Goal: Task Accomplishment & Management: Manage account settings

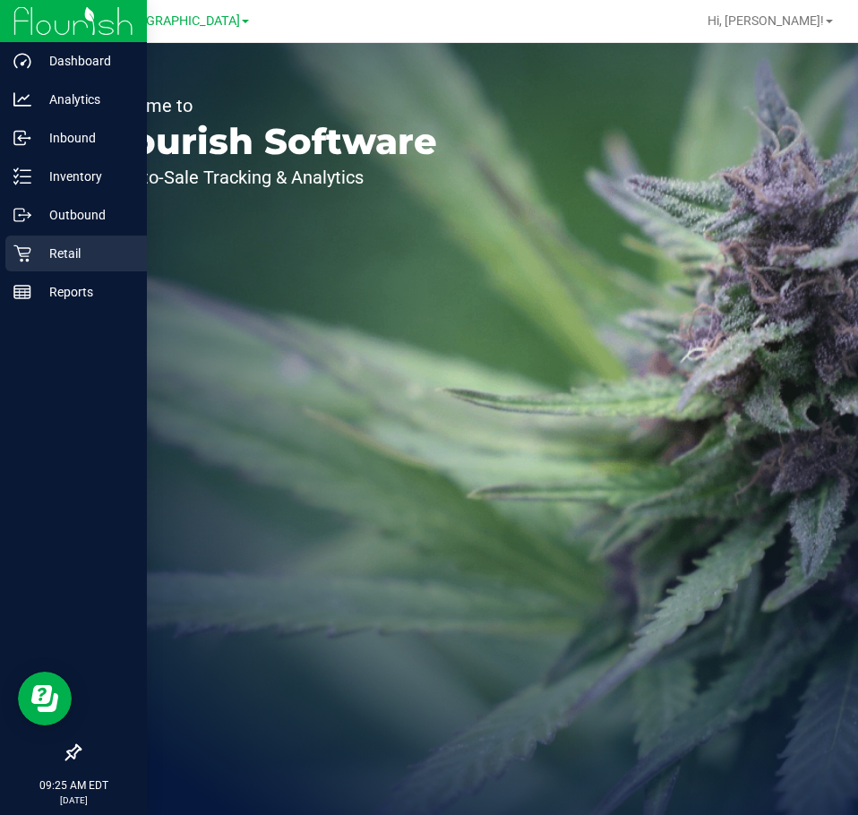
click at [42, 250] on p "Retail" at bounding box center [84, 253] width 107 height 21
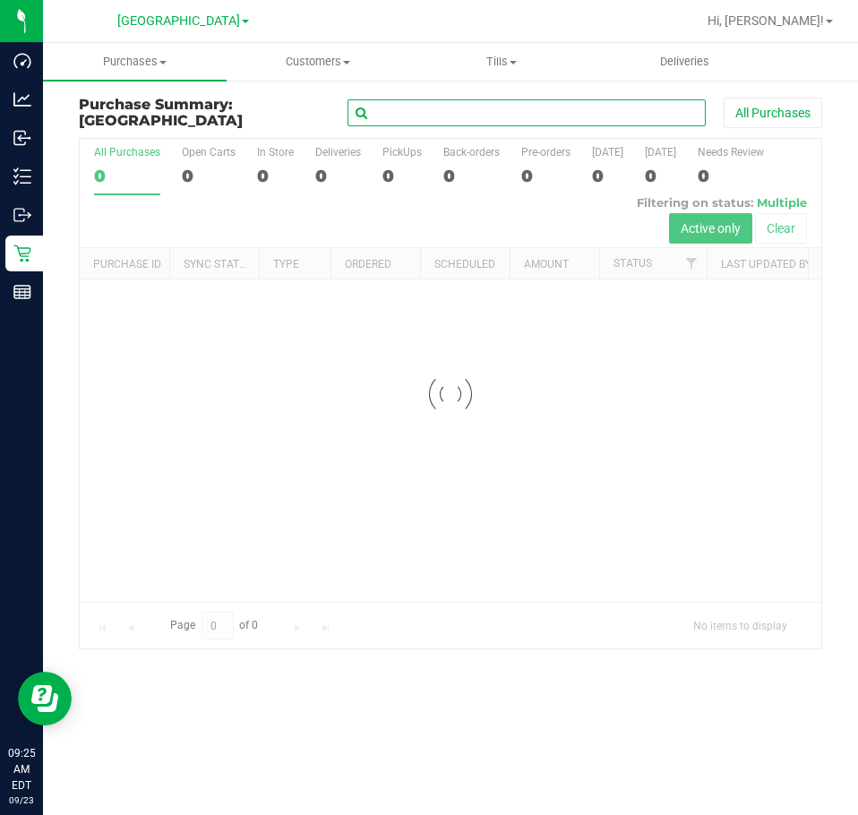
click at [616, 115] on input "text" at bounding box center [526, 112] width 358 height 27
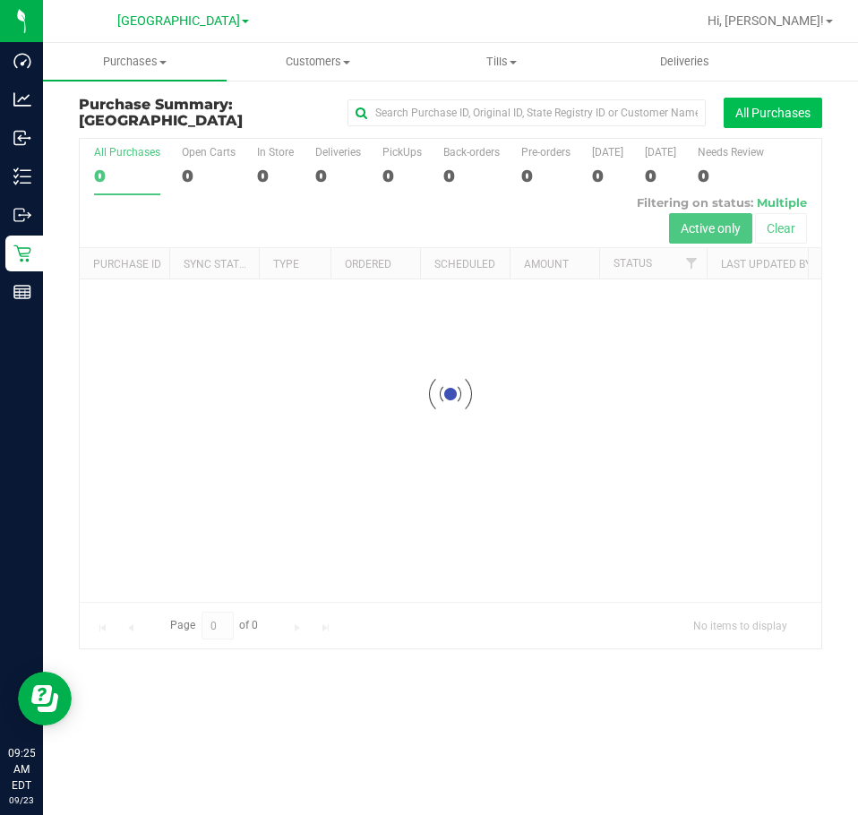
click at [745, 106] on button "All Purchases" at bounding box center [772, 113] width 98 height 30
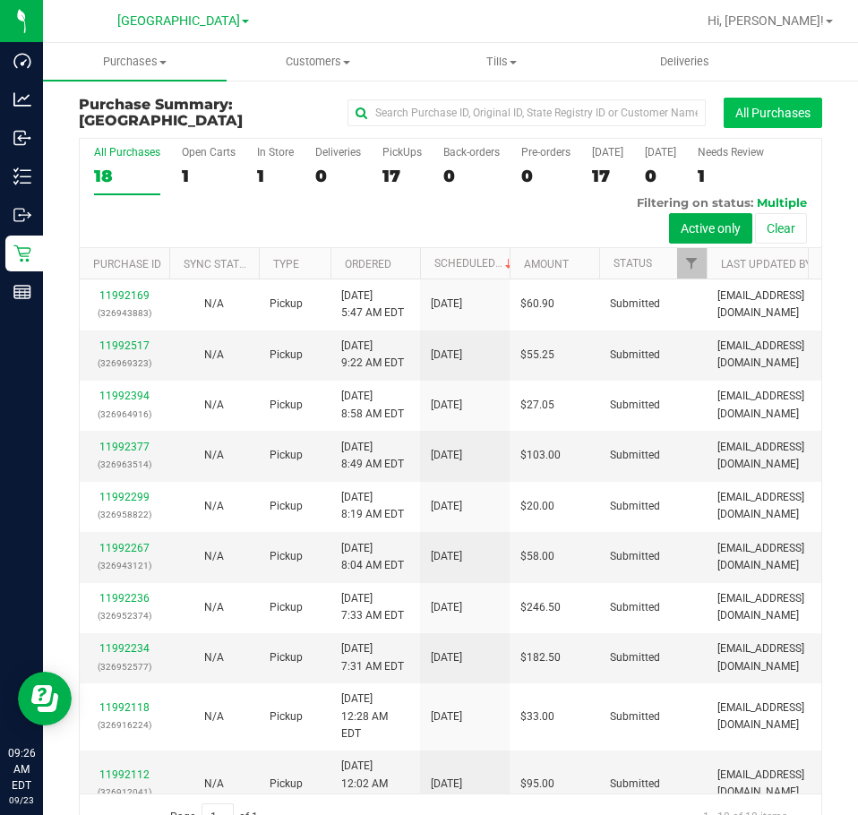
click at [723, 107] on button "All Purchases" at bounding box center [772, 113] width 98 height 30
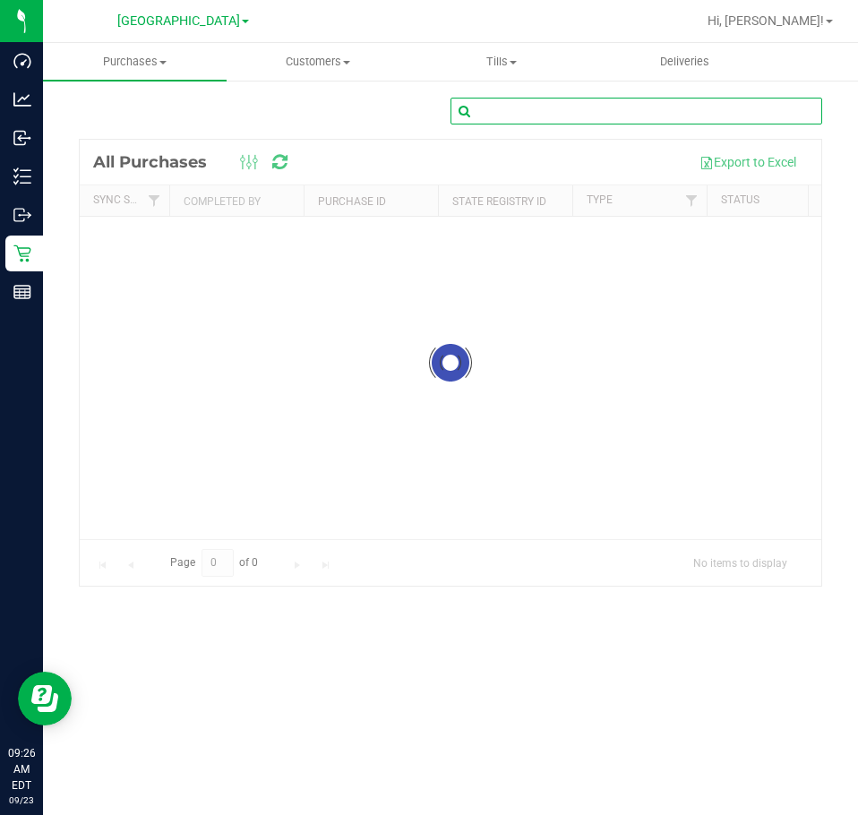
click at [517, 112] on input "text" at bounding box center [635, 111] width 371 height 27
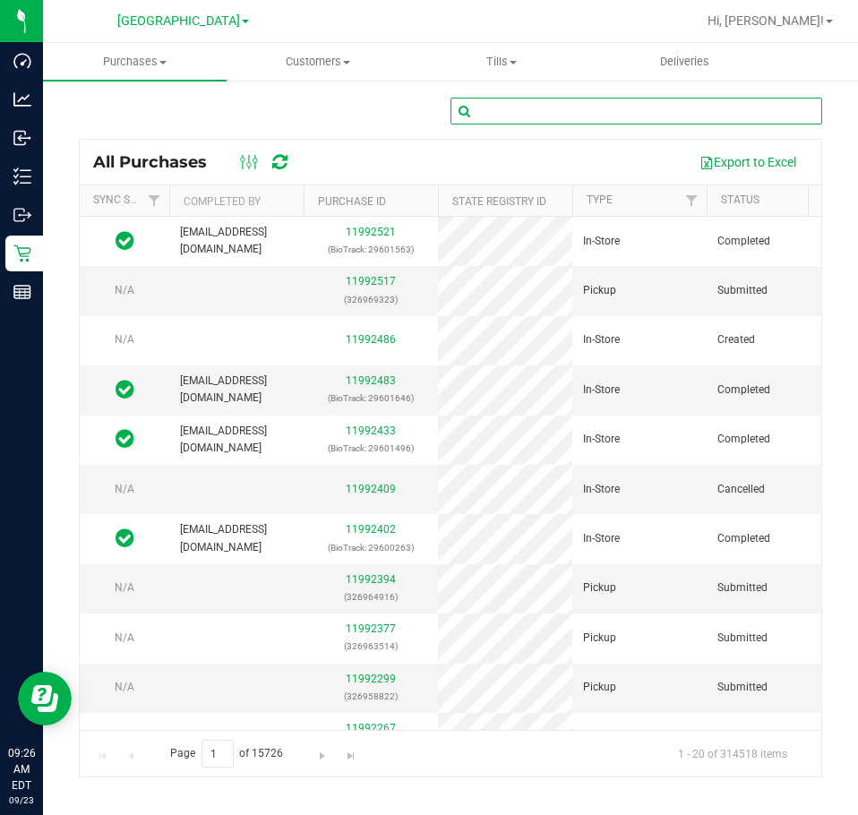
paste input "11438370"
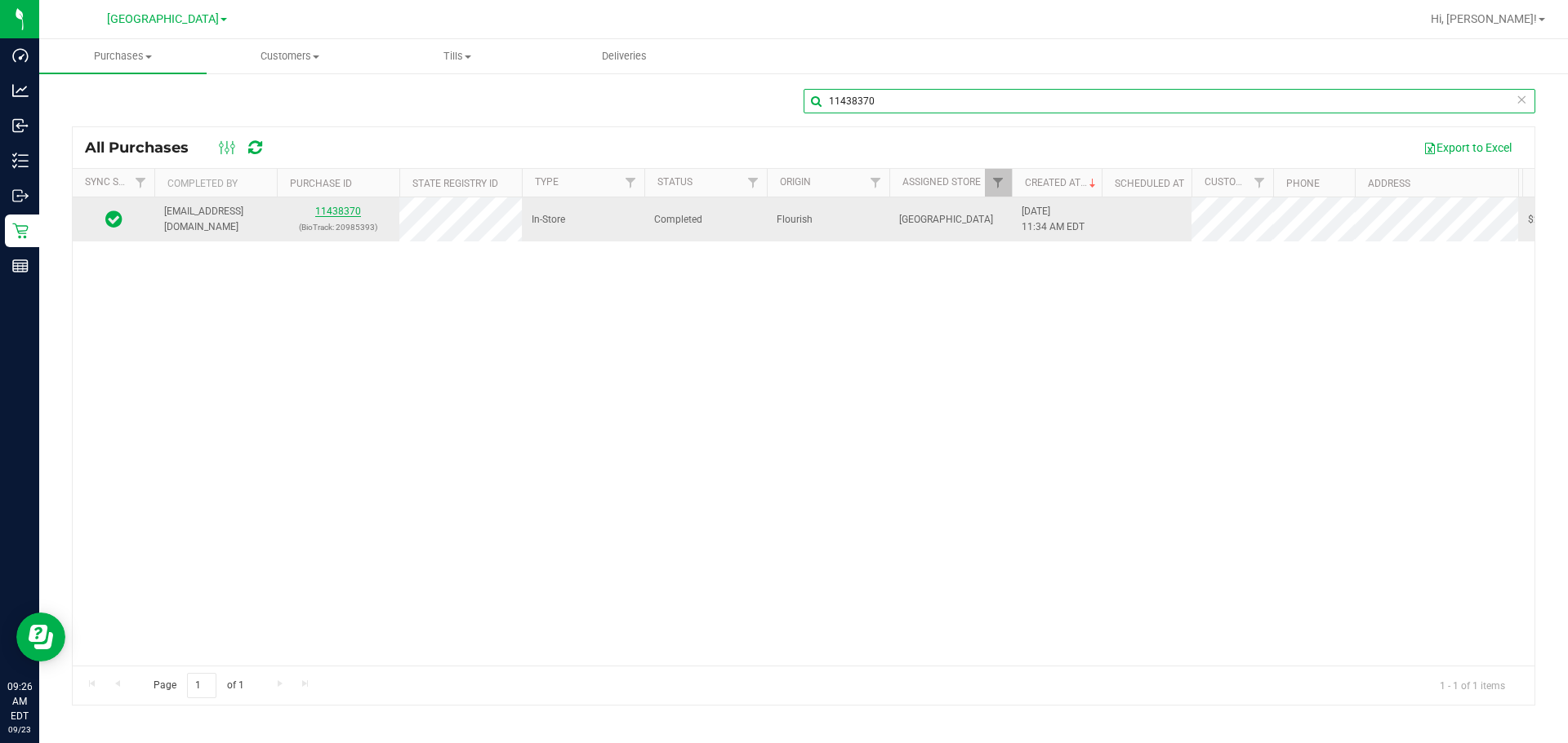
type input "11438370"
click at [348, 209] on link "11438370" at bounding box center [338, 212] width 46 height 12
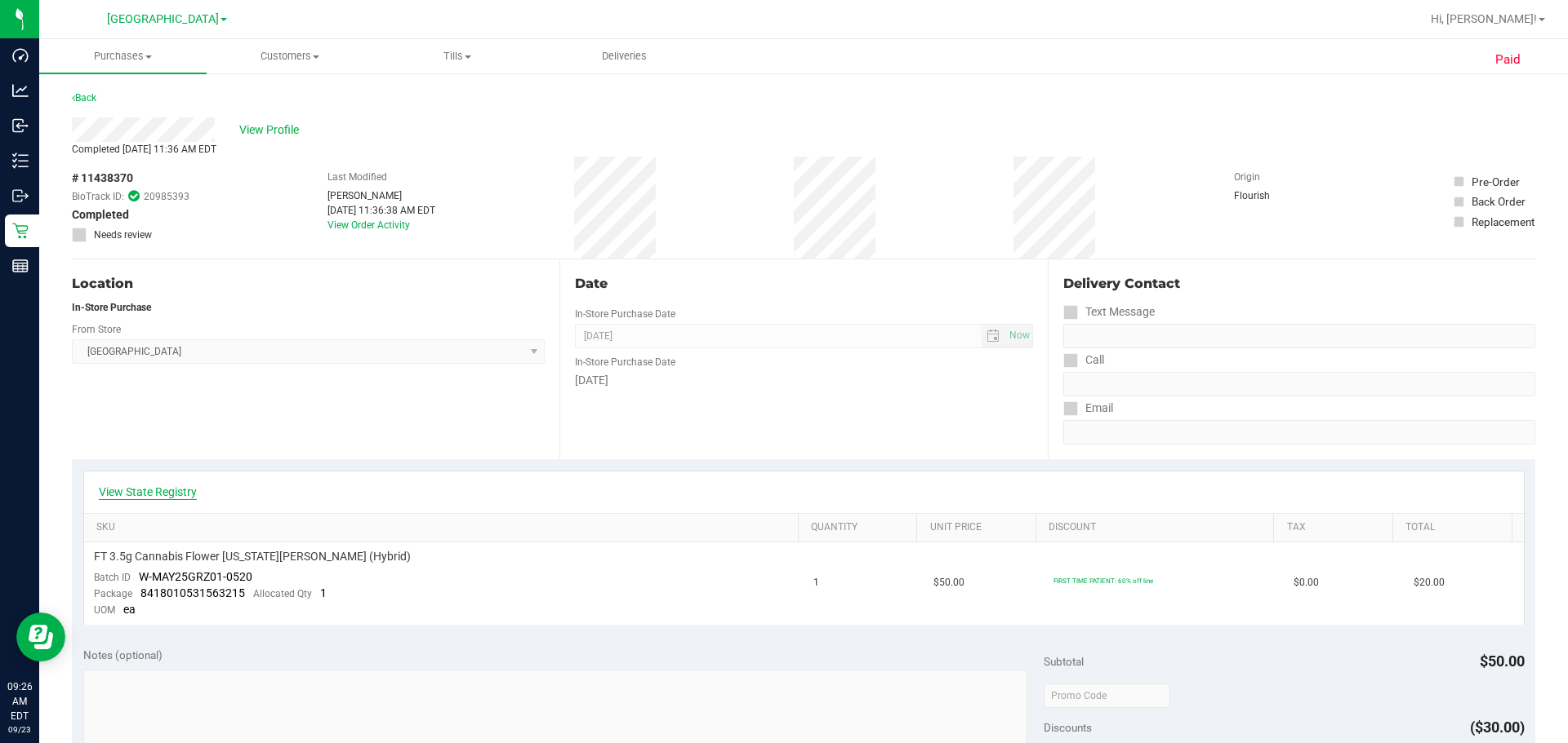
click at [181, 489] on link "View State Registry" at bounding box center [147, 492] width 98 height 16
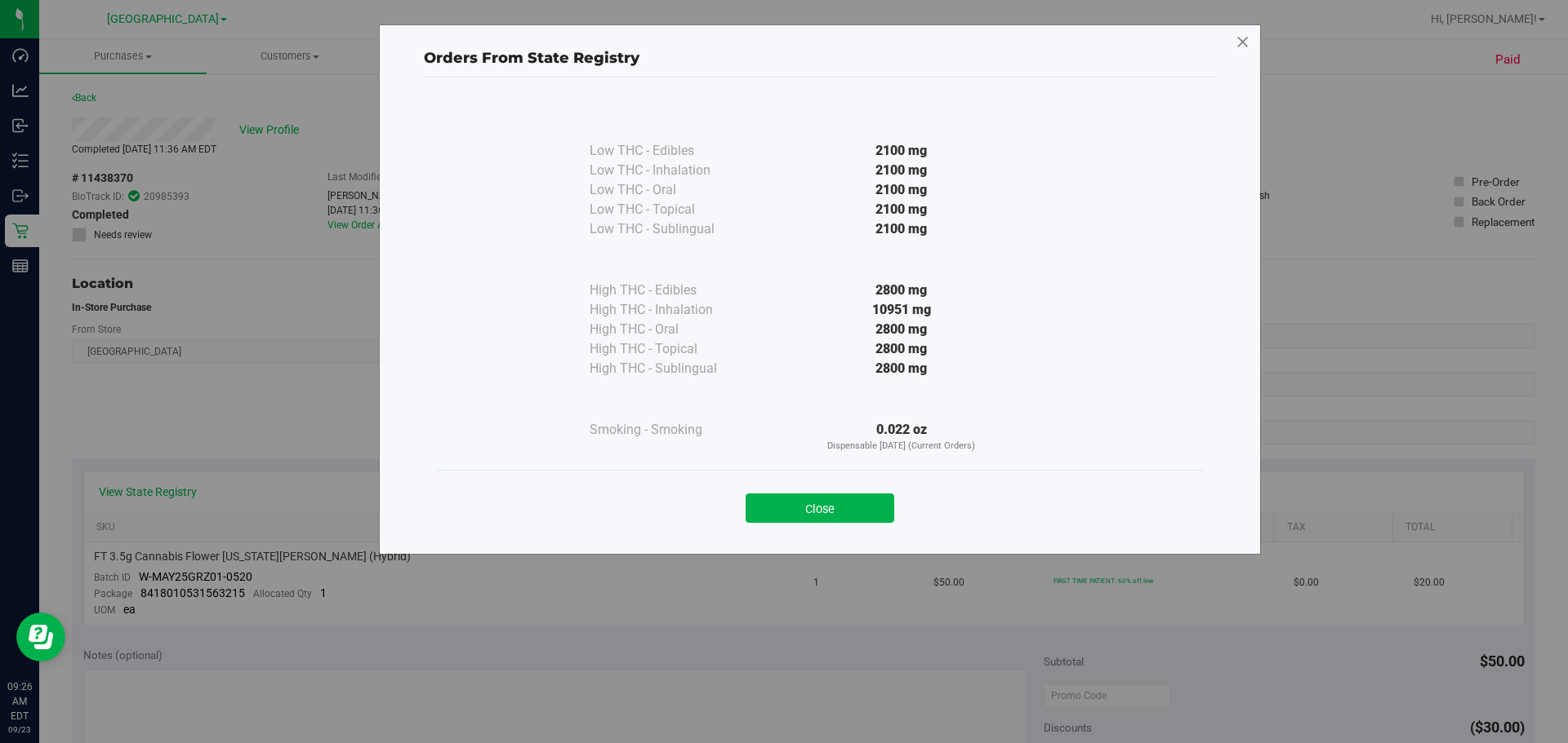
click at [782, 38] on icon at bounding box center [1242, 42] width 15 height 26
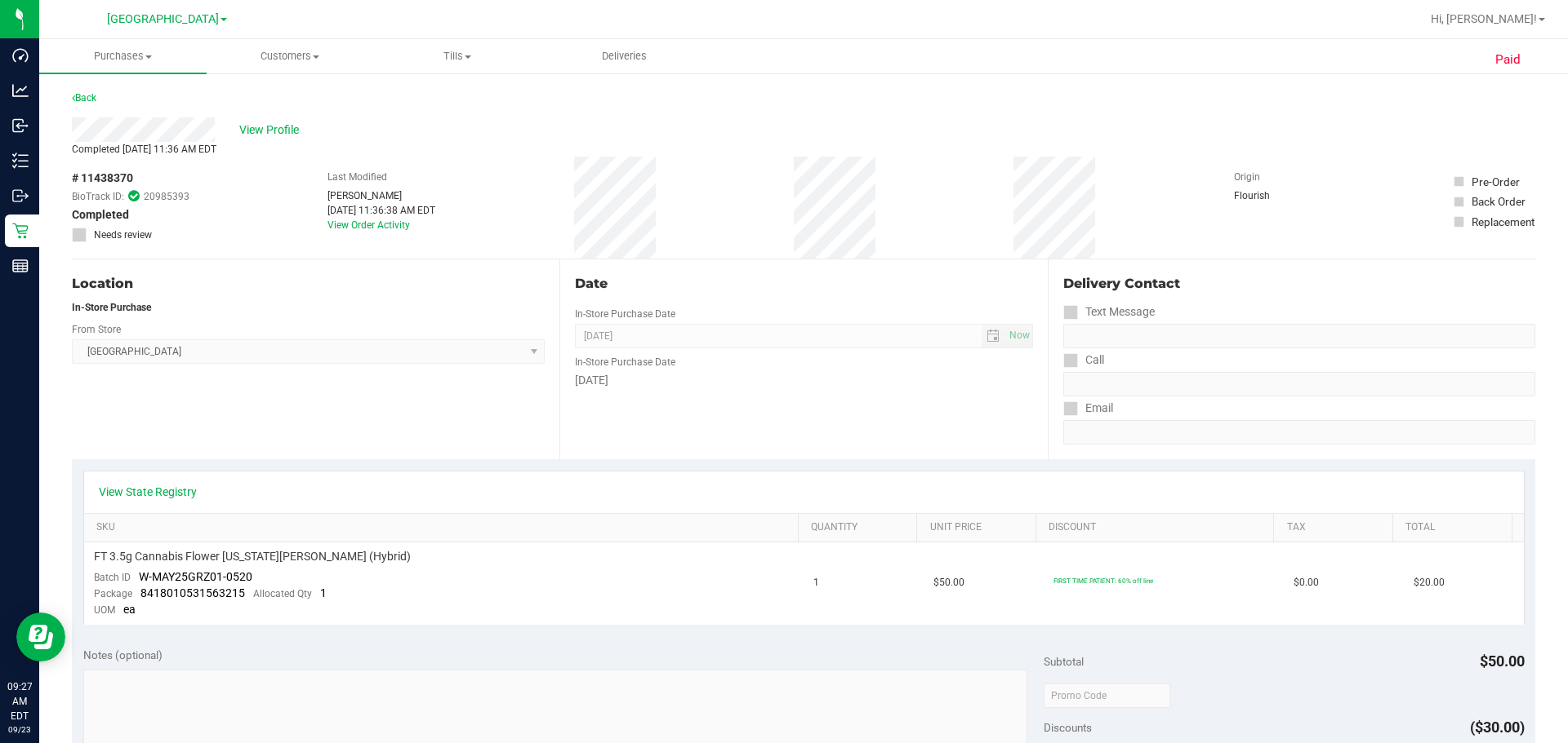
click at [680, 106] on div "Back" at bounding box center [804, 103] width 1463 height 29
click at [782, 114] on div "Back" at bounding box center [804, 103] width 1463 height 29
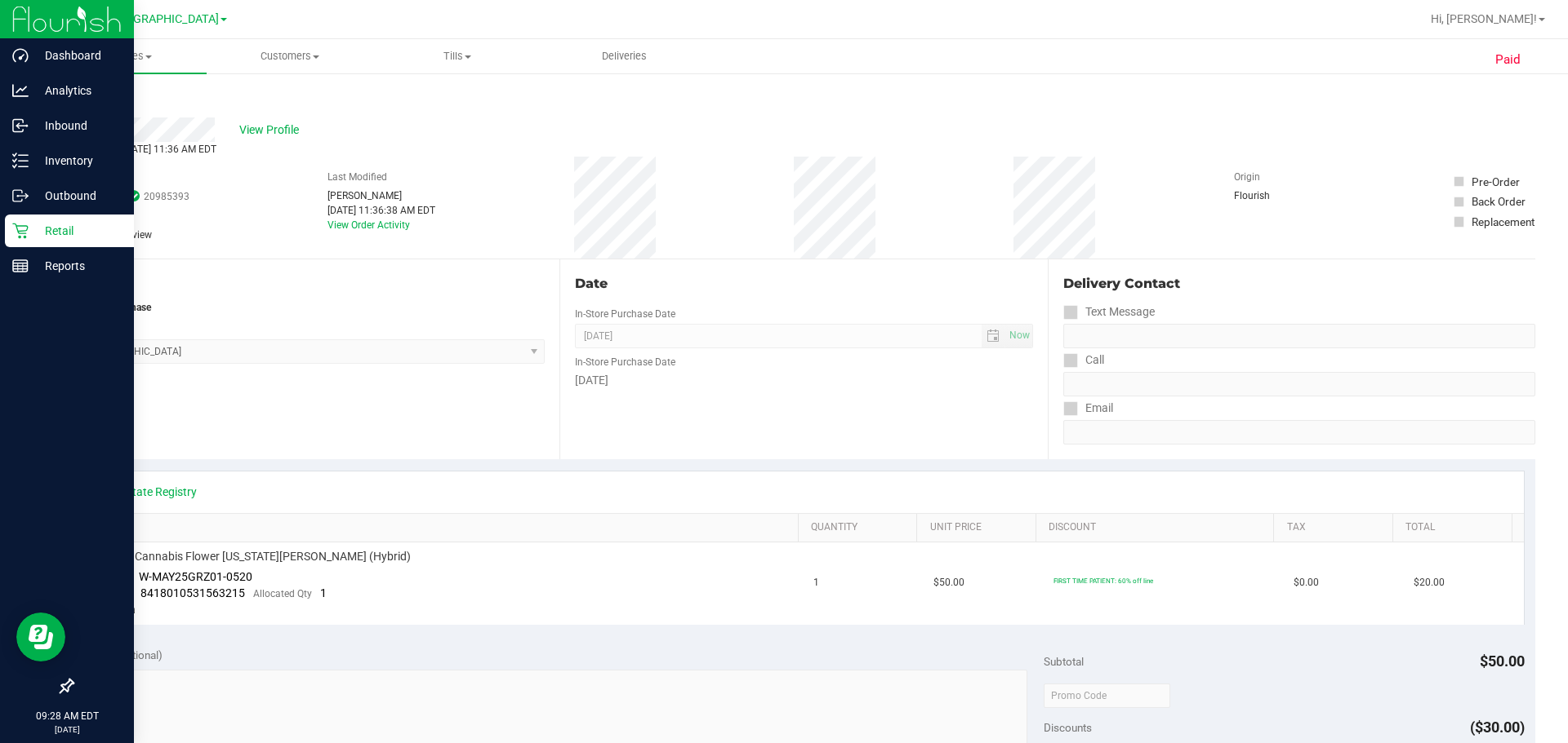
click at [47, 231] on p "Retail" at bounding box center [77, 231] width 98 height 19
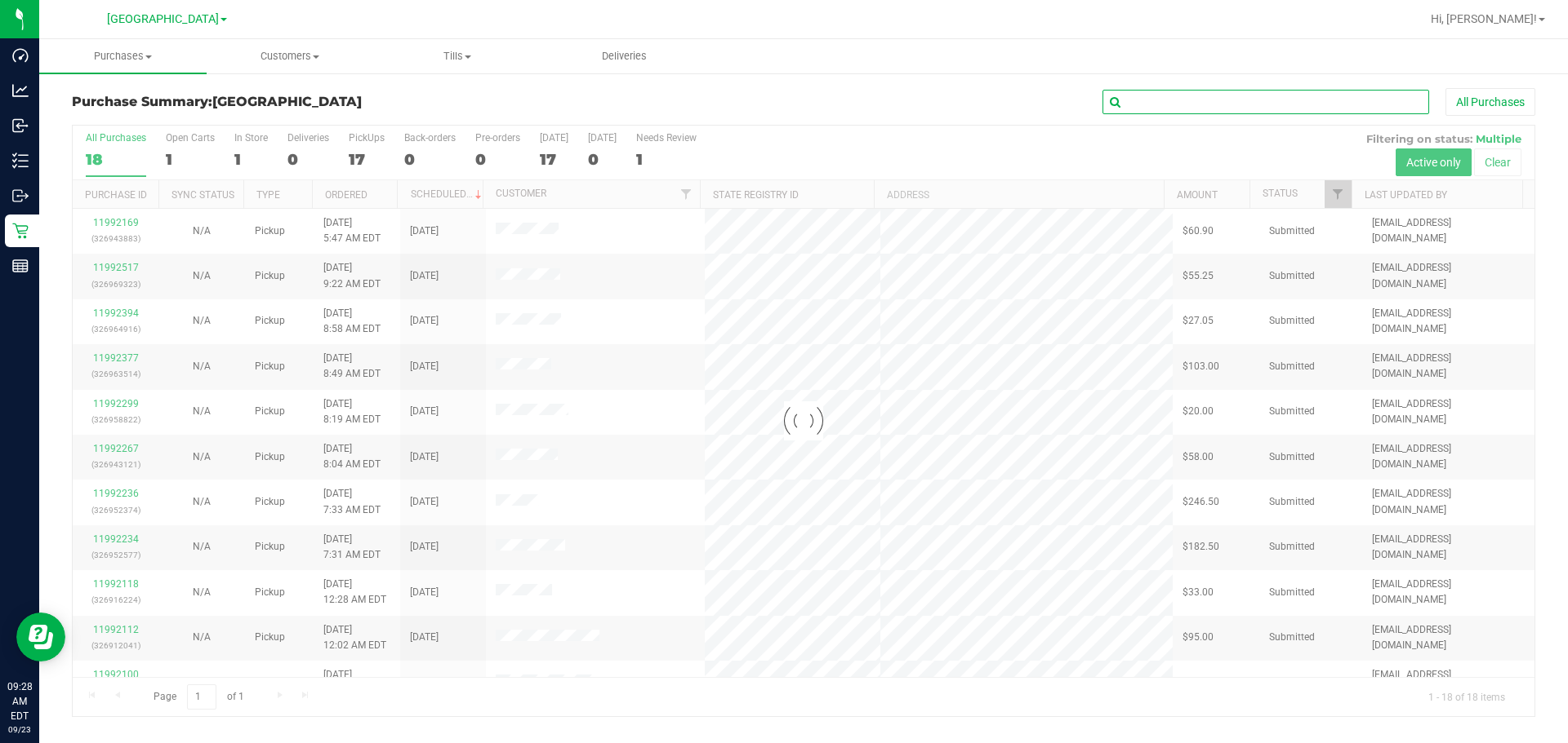
click at [782, 101] on input "text" at bounding box center [1265, 101] width 327 height 25
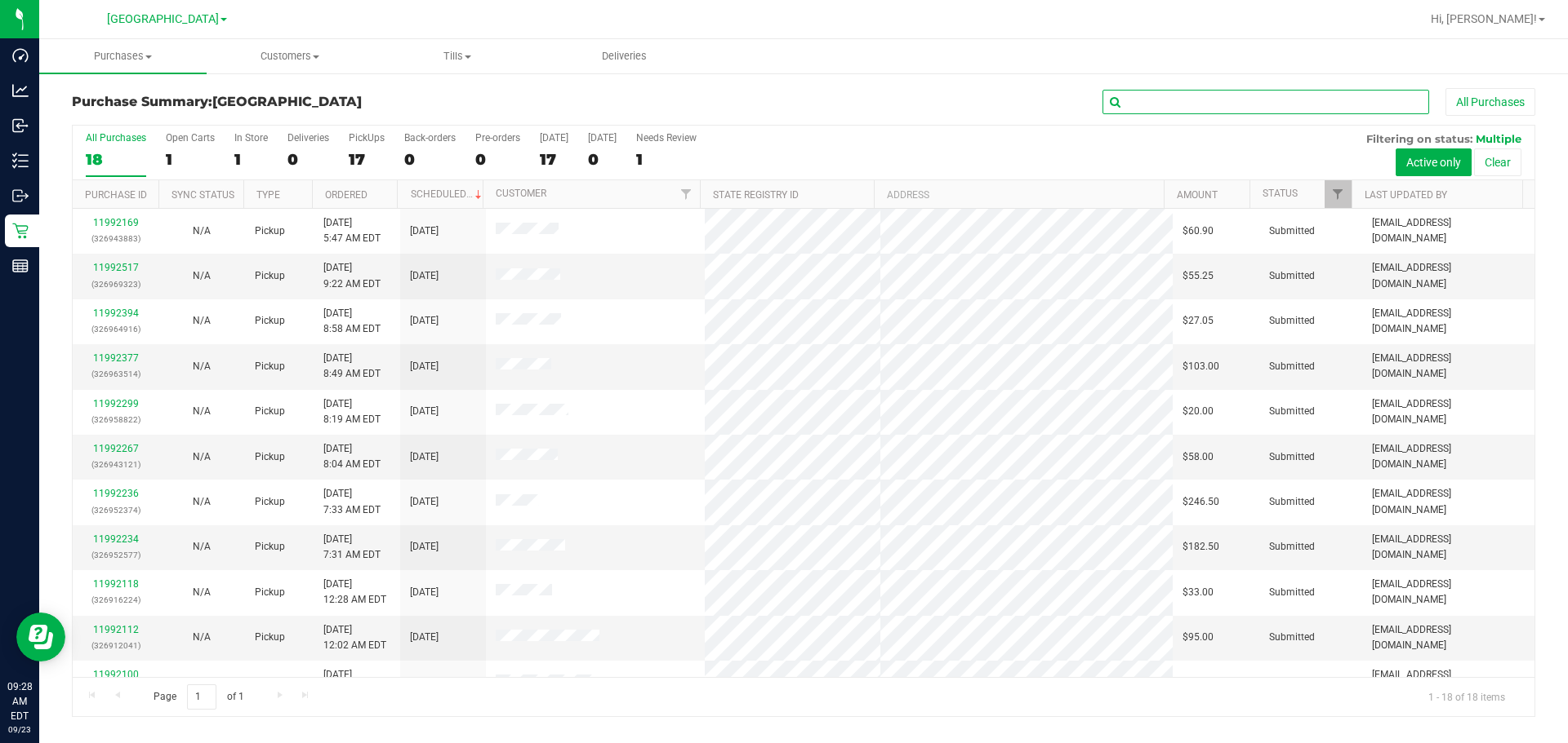
paste input "[PERSON_NAME]"
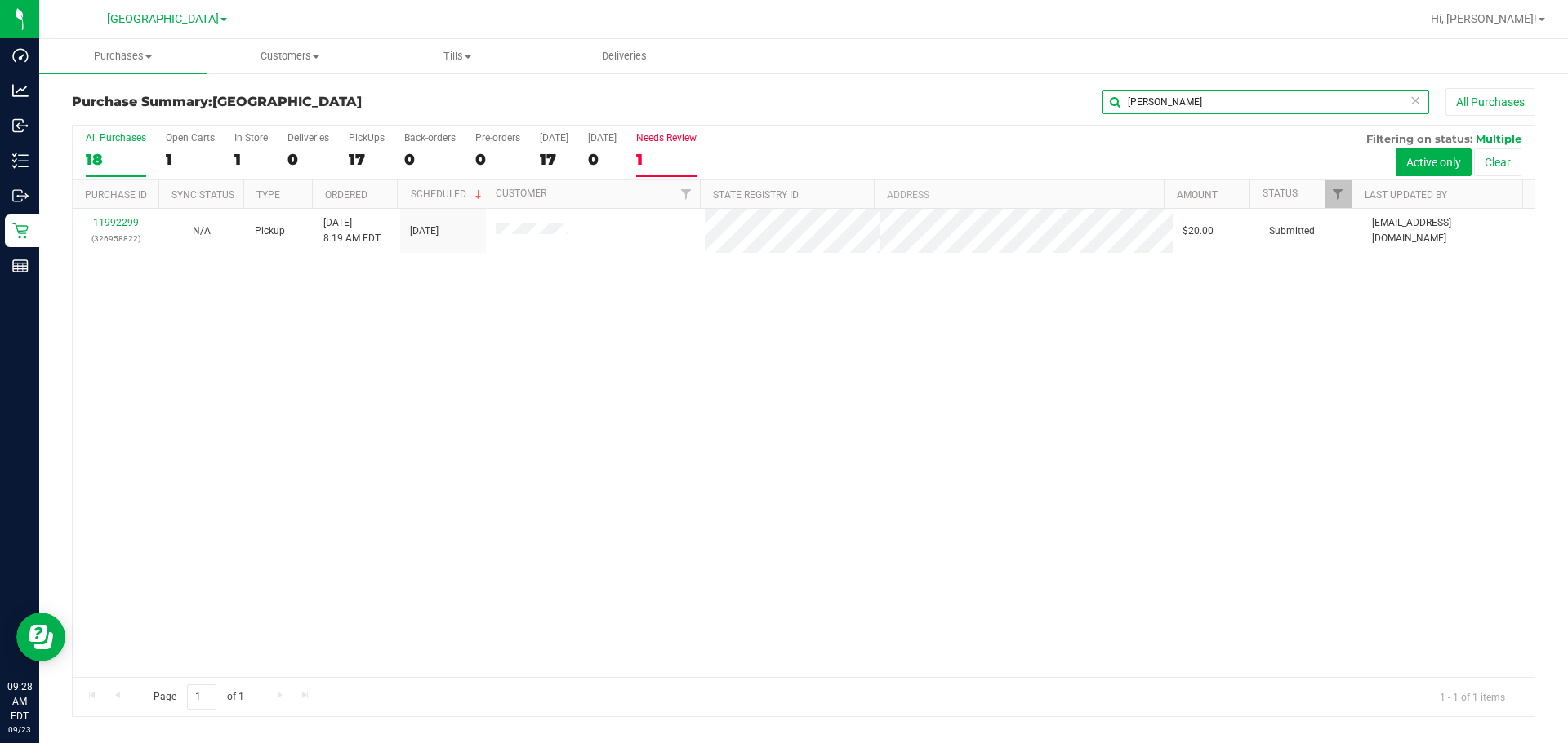
type input "[PERSON_NAME]"
click at [658, 160] on div "1" at bounding box center [666, 160] width 60 height 19
click at [0, 0] on input "Needs Review 1" at bounding box center [0, 0] width 0 height 0
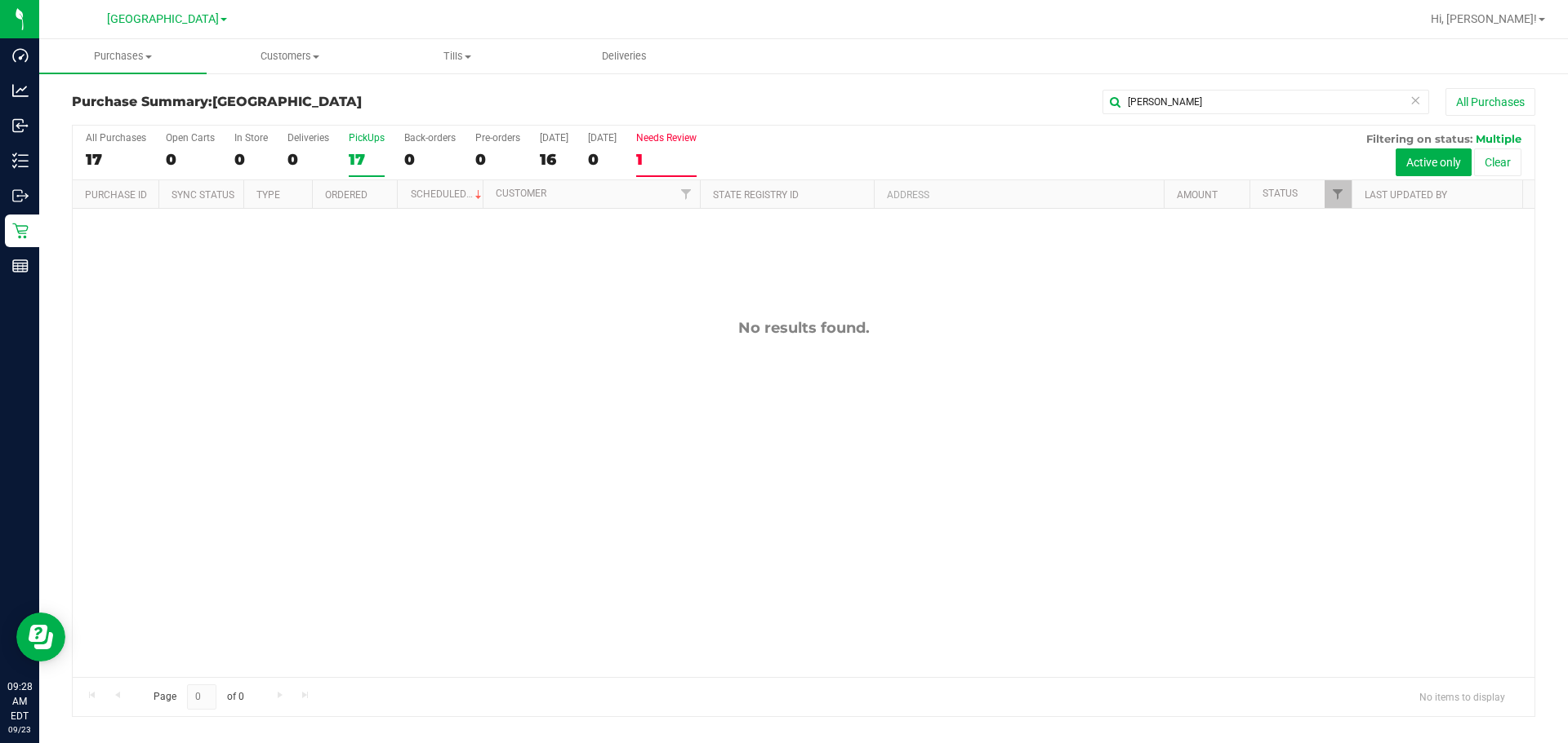
click at [362, 162] on div "17" at bounding box center [366, 160] width 36 height 19
click at [0, 0] on input "PickUps 17" at bounding box center [0, 0] width 0 height 0
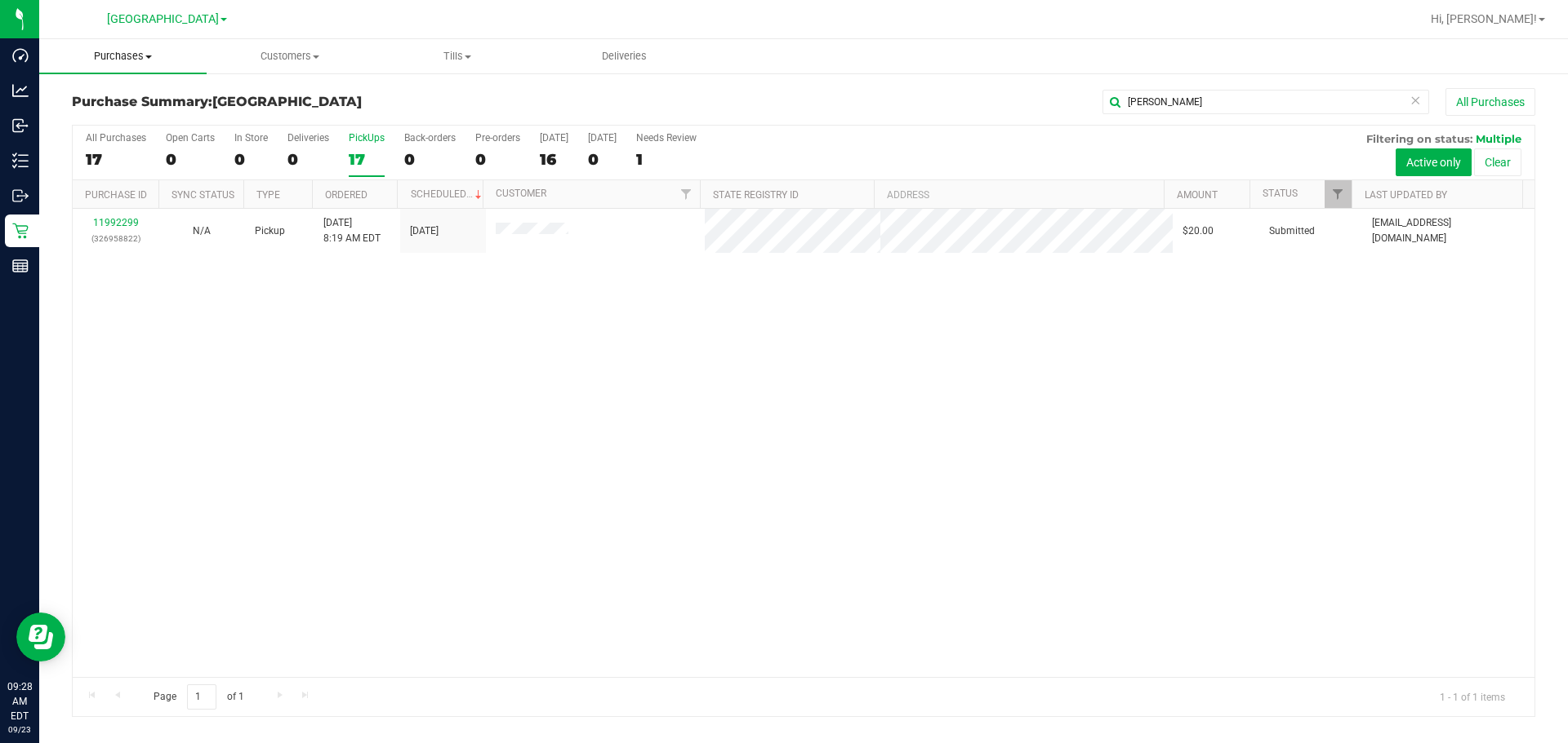
click at [136, 52] on span "Purchases" at bounding box center [123, 57] width 168 height 15
drag, startPoint x: 1214, startPoint y: 100, endPoint x: 982, endPoint y: 105, distance: 232.1
click at [782, 105] on div "[PERSON_NAME] All Purchases" at bounding box center [1047, 102] width 976 height 27
drag, startPoint x: 804, startPoint y: 99, endPoint x: 692, endPoint y: 119, distance: 113.8
click at [782, 106] on div "All Purchases" at bounding box center [1047, 102] width 976 height 27
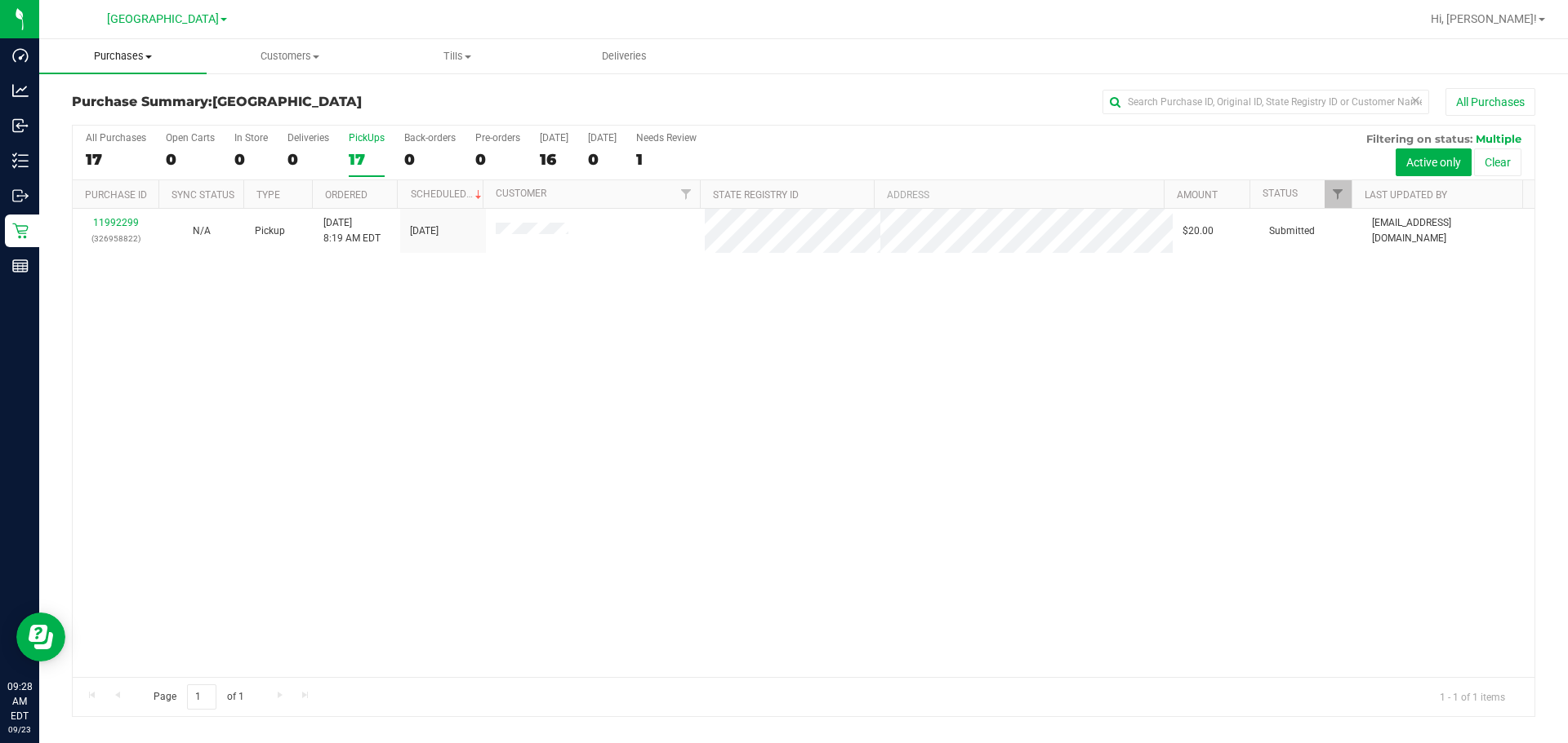
click at [119, 58] on span "Purchases" at bounding box center [123, 57] width 168 height 15
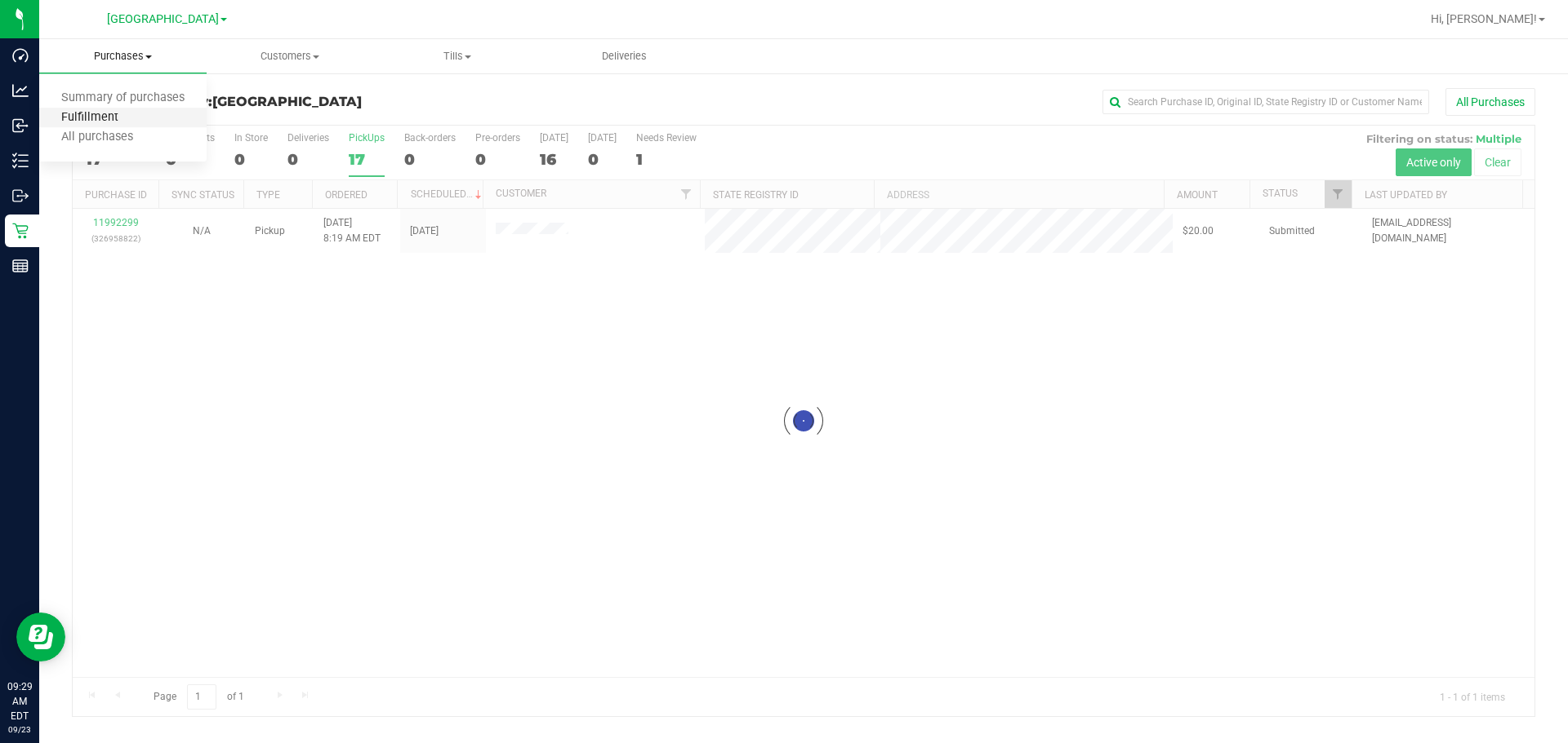
click at [106, 112] on span "Fulfillment" at bounding box center [89, 118] width 101 height 14
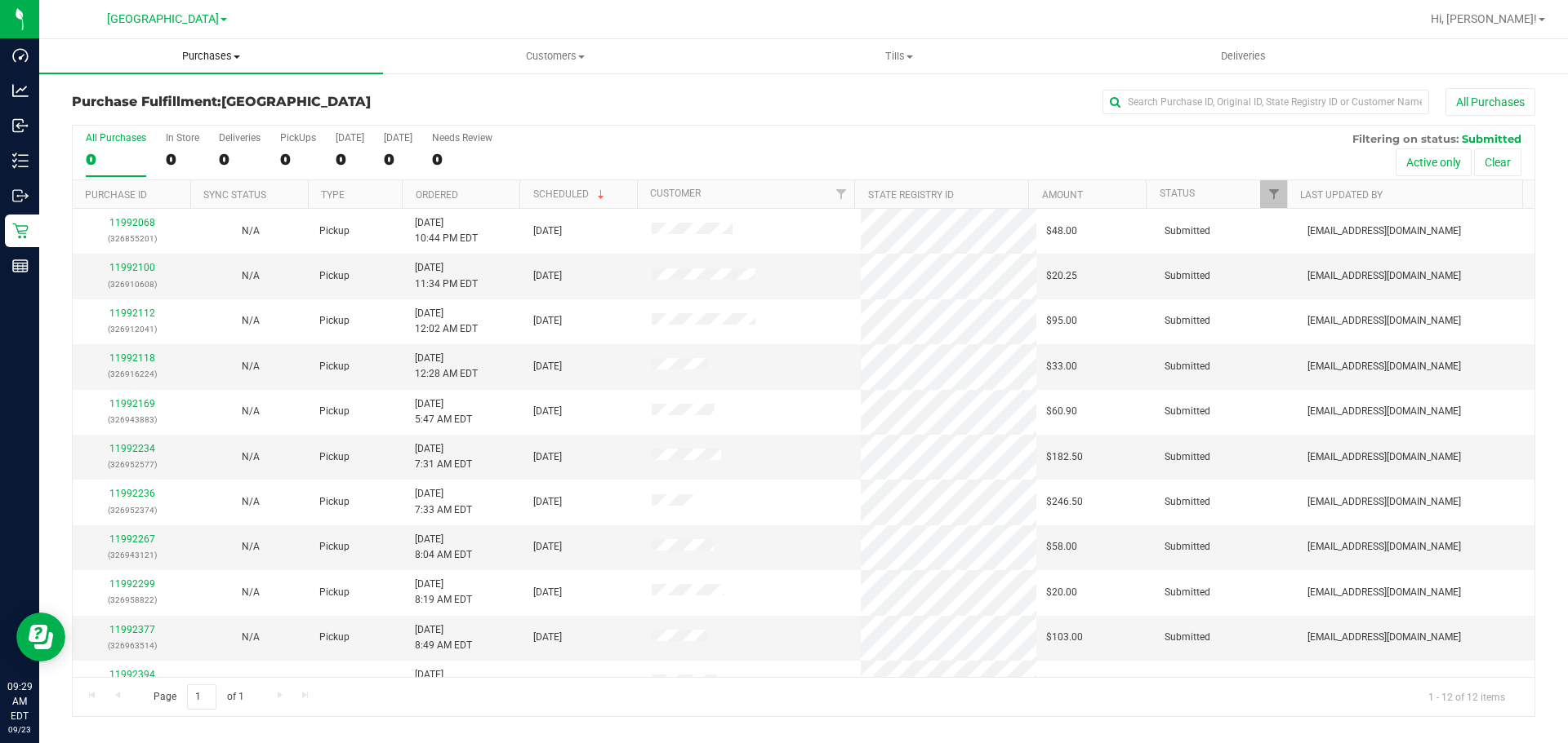
click at [206, 58] on span "Purchases" at bounding box center [211, 57] width 344 height 15
click at [204, 123] on li "Fulfillment" at bounding box center [211, 118] width 344 height 19
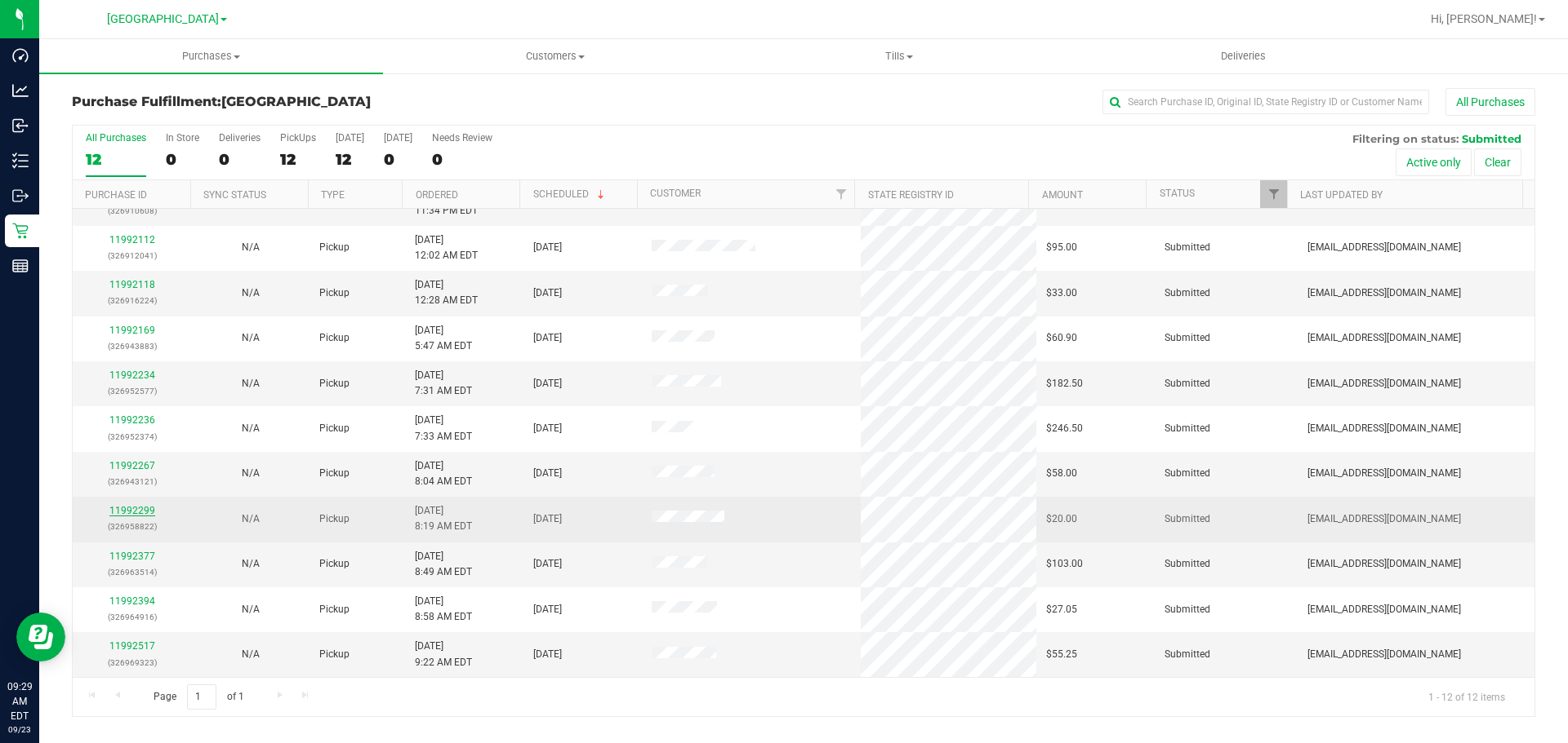
click at [136, 508] on link "11992299" at bounding box center [132, 511] width 46 height 12
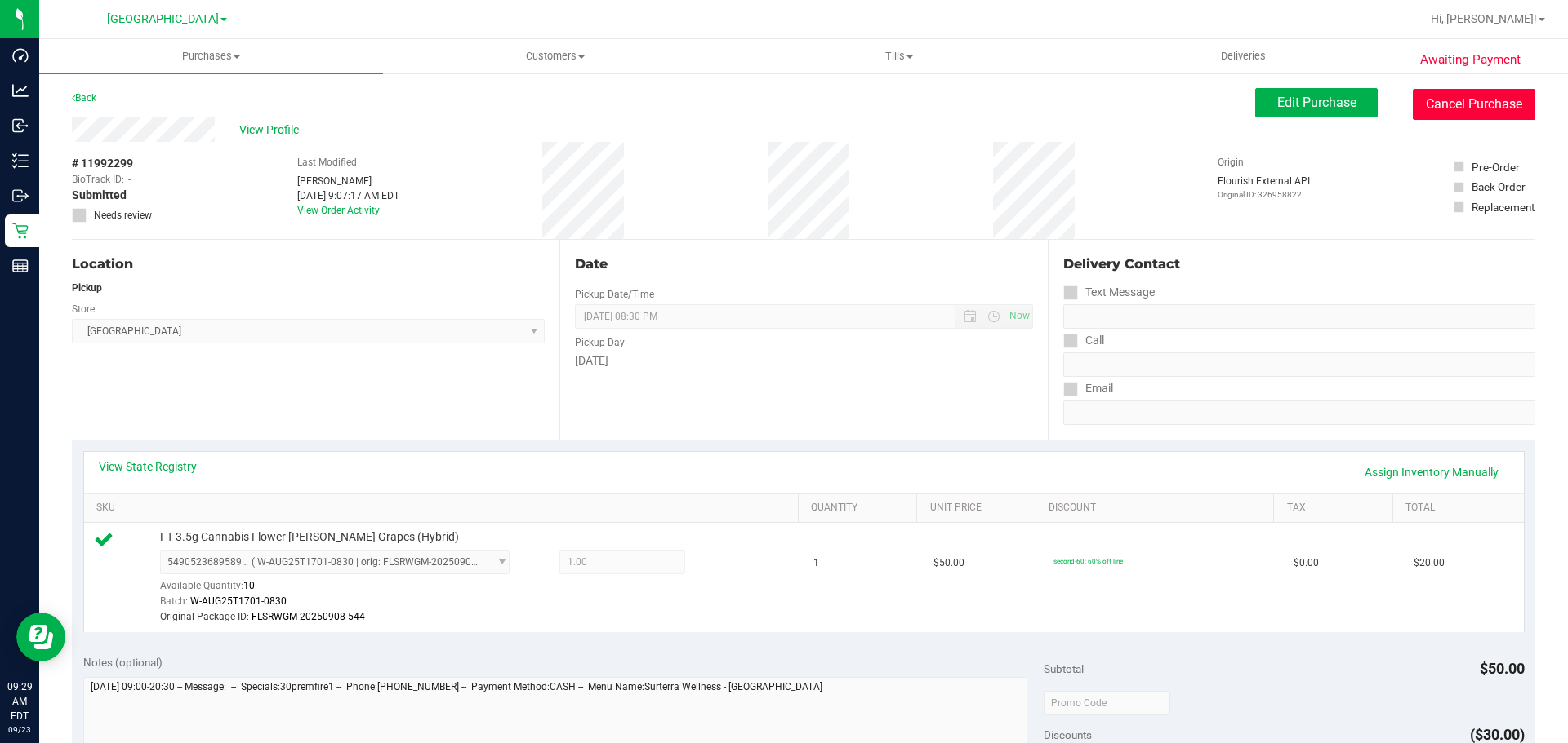
click at [782, 106] on button "Cancel Purchase" at bounding box center [1474, 105] width 122 height 31
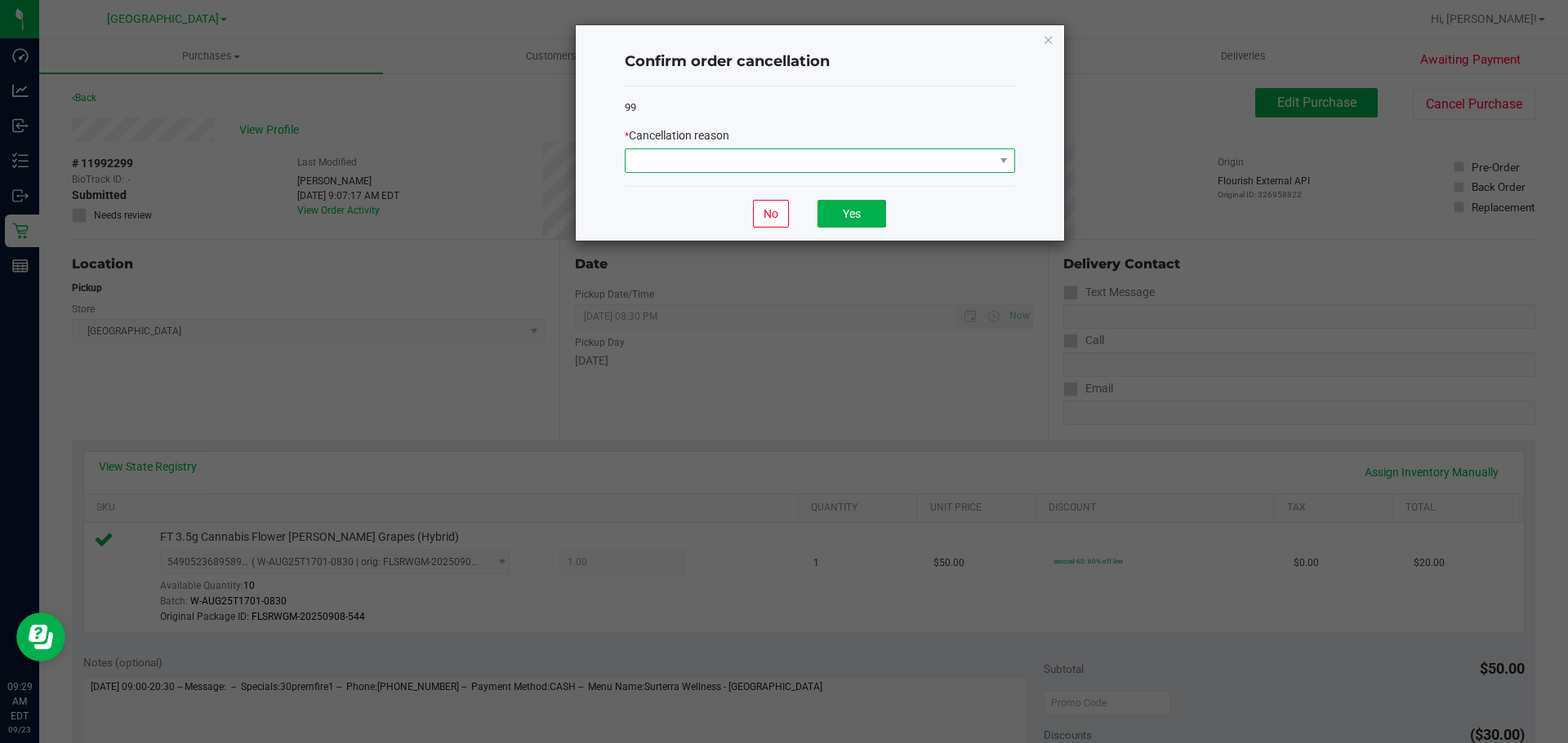
click at [782, 166] on span at bounding box center [810, 160] width 369 height 23
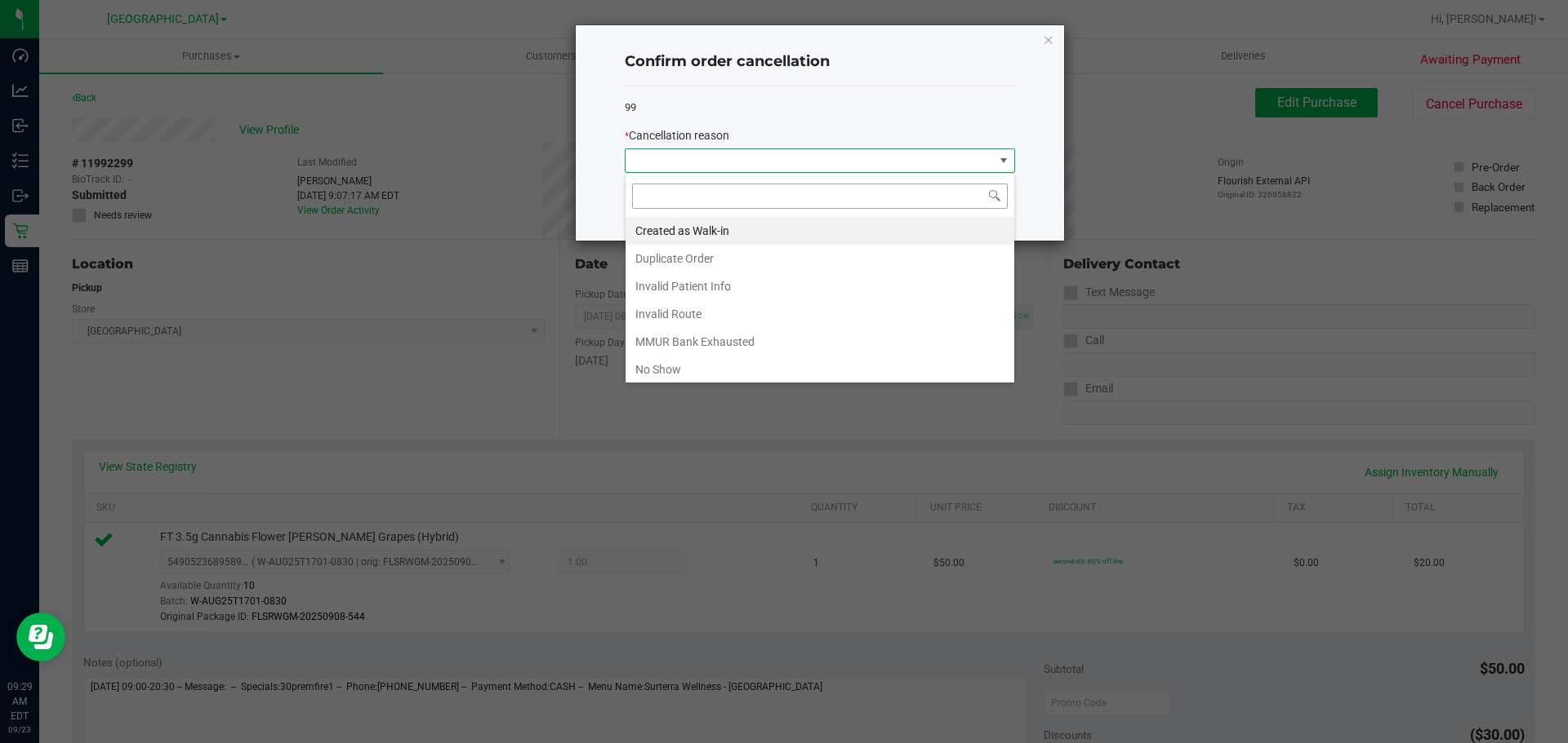
scroll to position [25, 390]
click at [782, 259] on li "Duplicate Order" at bounding box center [820, 259] width 389 height 27
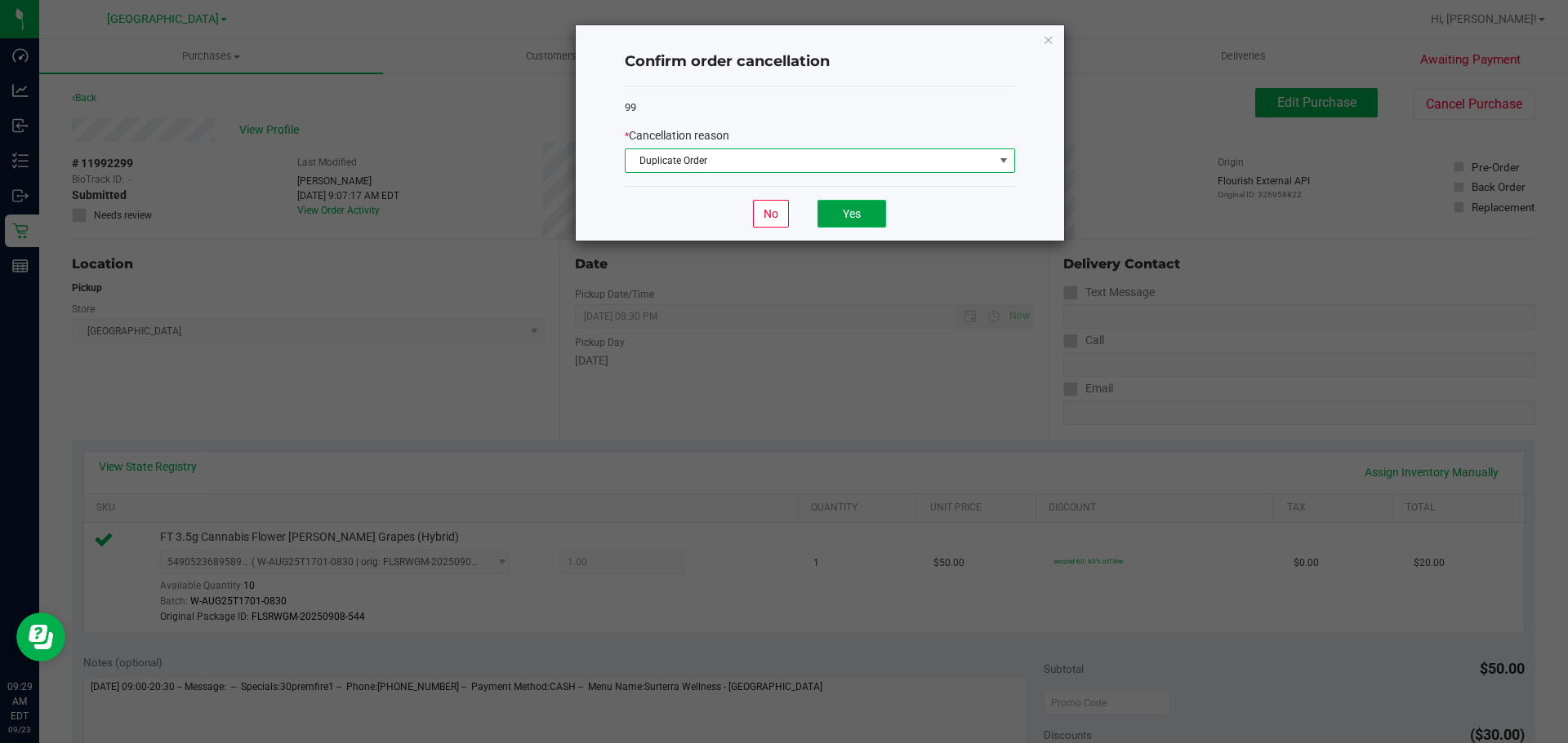
click at [782, 226] on button "Yes" at bounding box center [851, 213] width 68 height 27
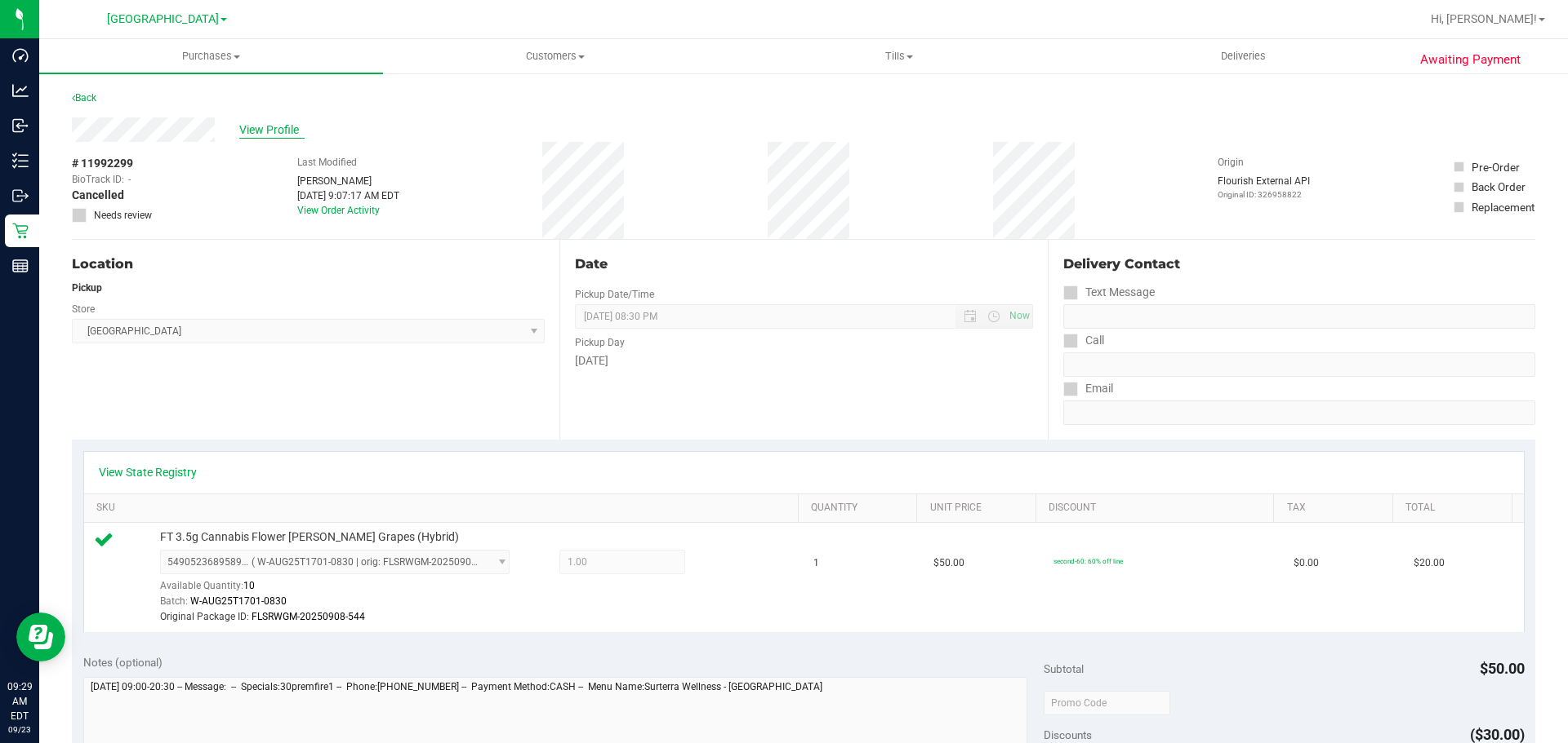
click at [278, 126] on span "View Profile" at bounding box center [272, 129] width 66 height 17
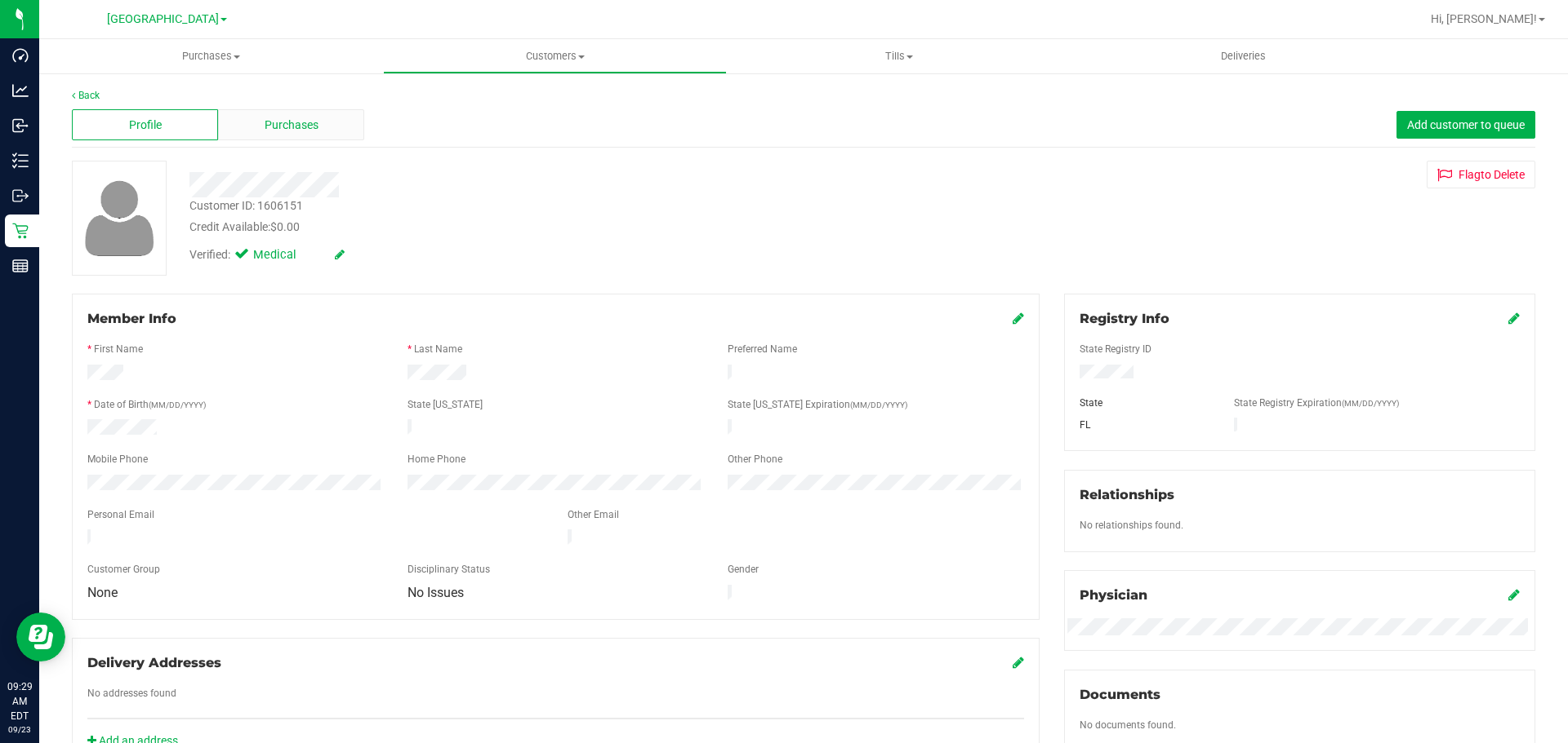
click at [280, 126] on span "Purchases" at bounding box center [291, 125] width 54 height 17
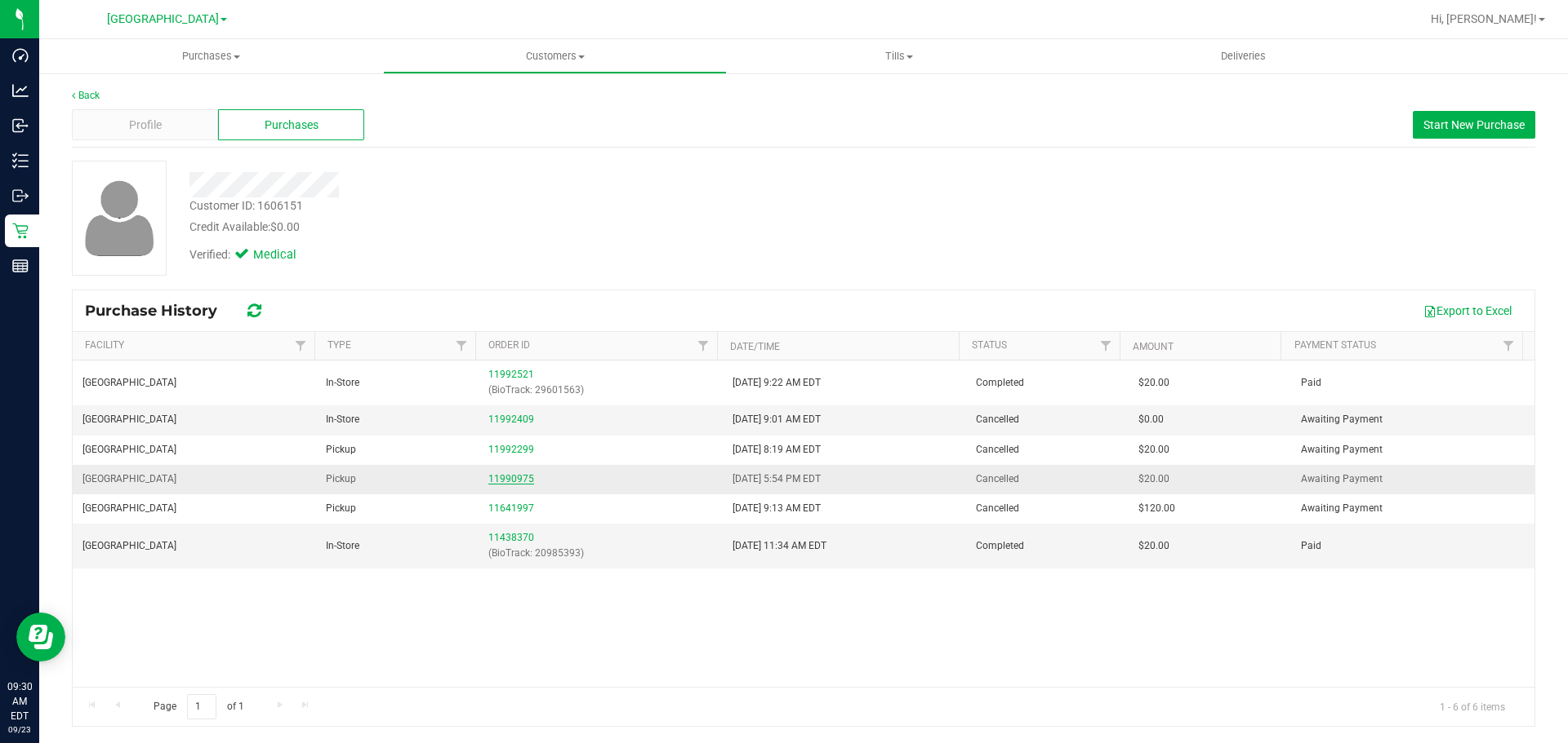
click at [510, 478] on link "11990975" at bounding box center [511, 479] width 46 height 12
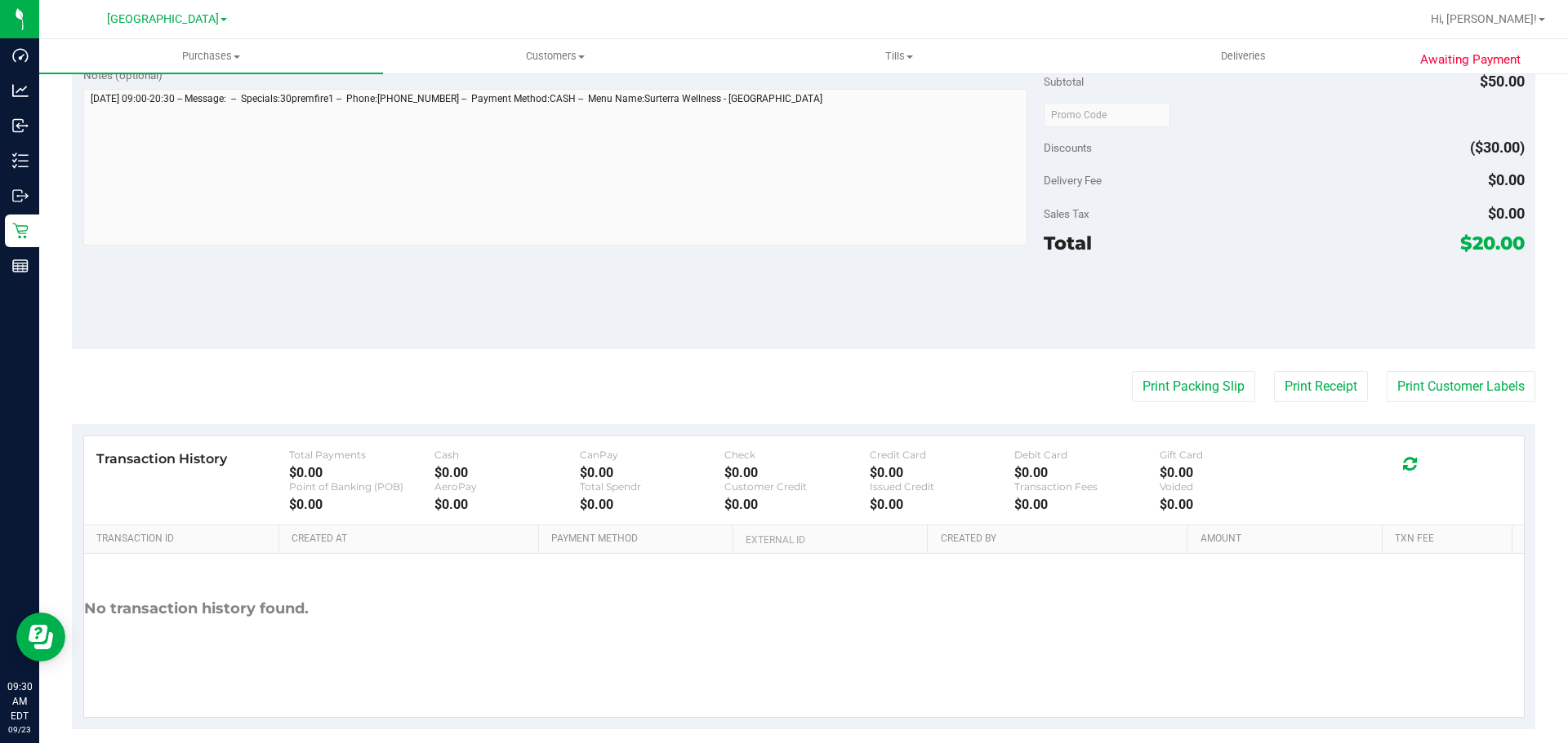
scroll to position [552, 0]
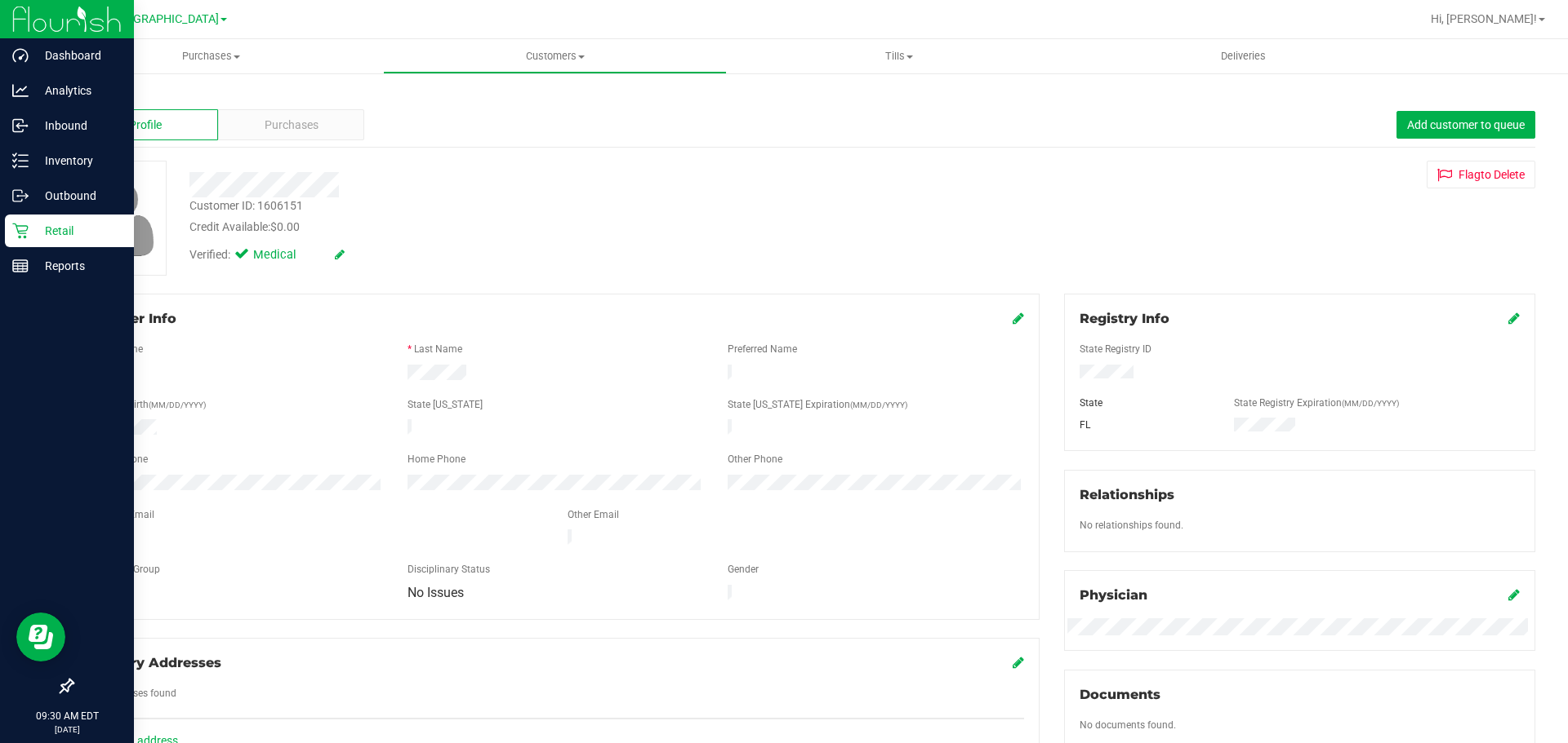
click at [73, 223] on p "Retail" at bounding box center [77, 231] width 98 height 19
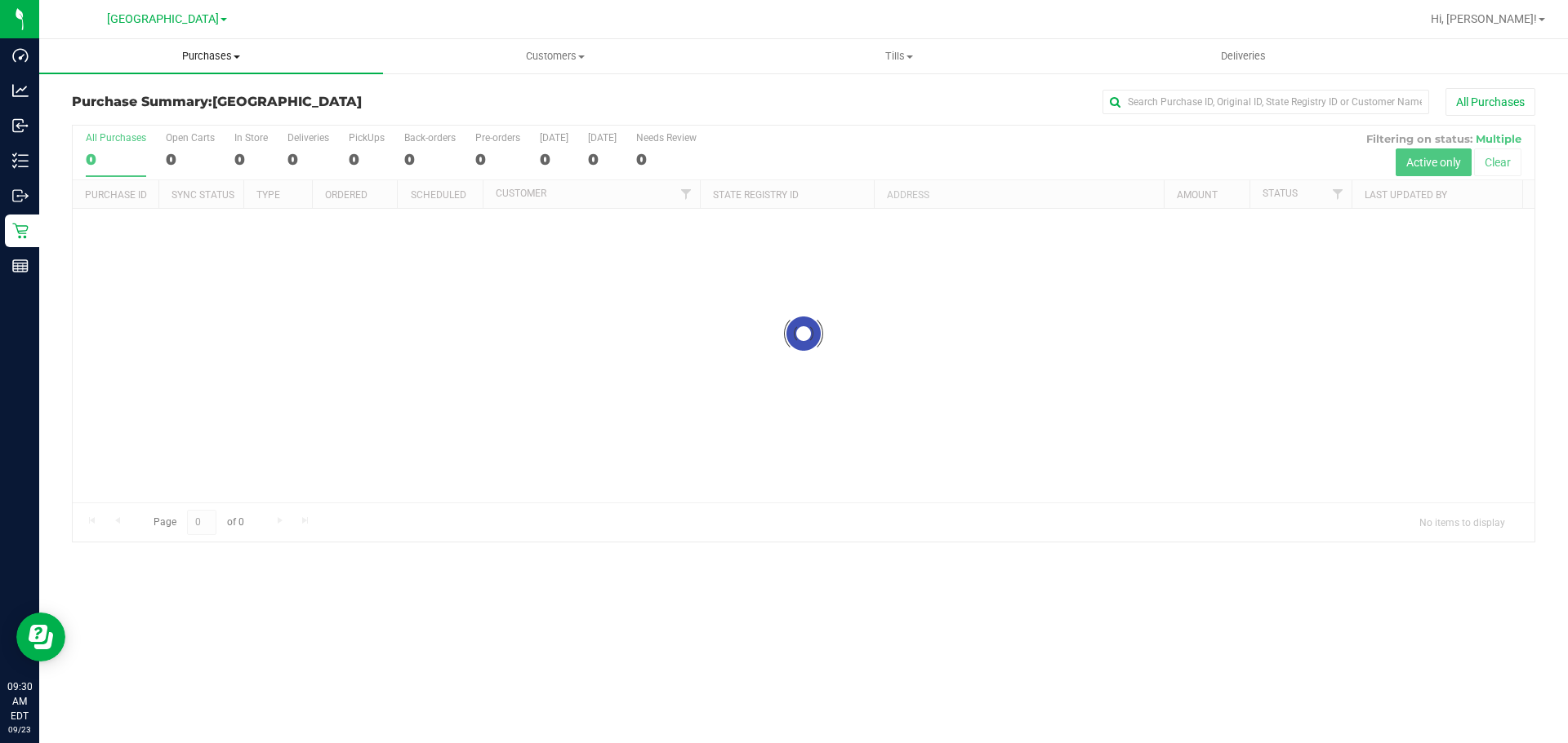
click at [214, 54] on span "Purchases" at bounding box center [211, 57] width 344 height 15
click at [205, 109] on li "Fulfillment" at bounding box center [211, 118] width 344 height 19
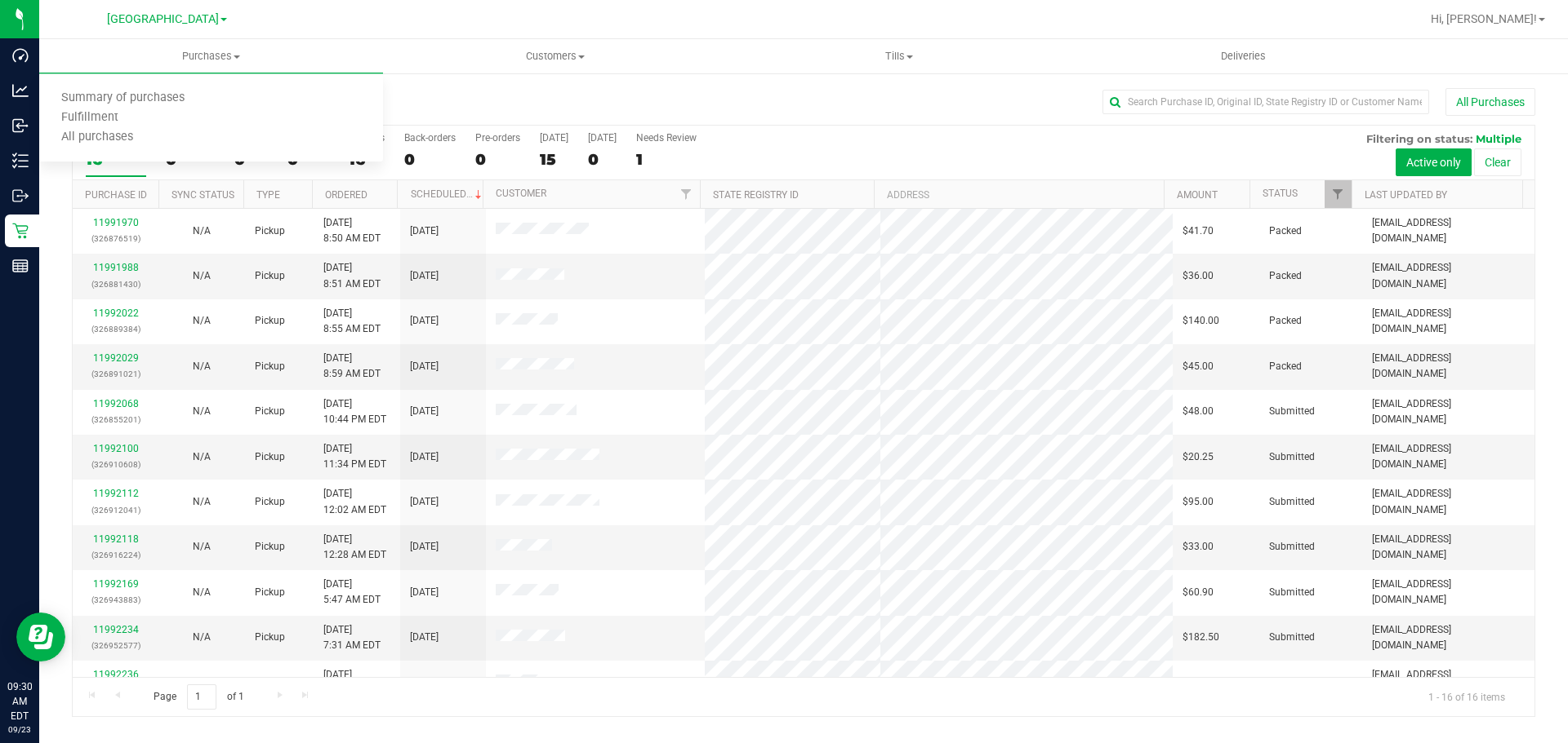
click at [592, 117] on div "Purchase Summary: [GEOGRAPHIC_DATA] All Purchases" at bounding box center [804, 106] width 1463 height 36
click at [664, 160] on div "1" at bounding box center [666, 160] width 60 height 19
click at [0, 0] on input "Needs Review 1" at bounding box center [0, 0] width 0 height 0
